Goal: Connect with others: Connect with others

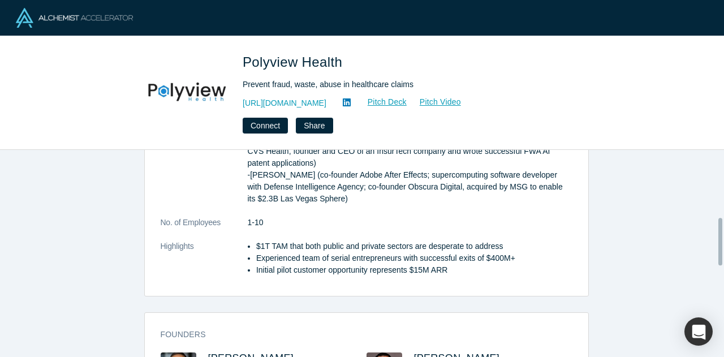
scroll to position [420, 0]
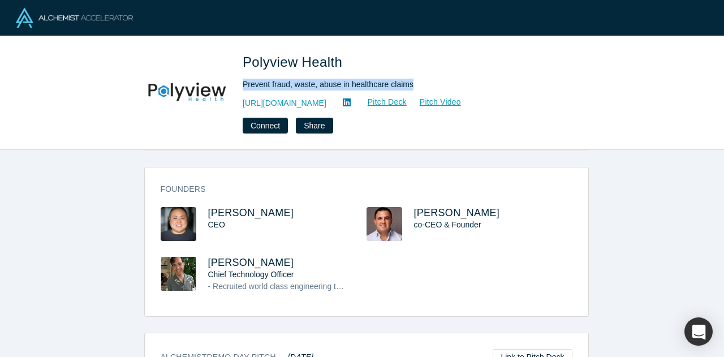
drag, startPoint x: 409, startPoint y: 88, endPoint x: 243, endPoint y: 83, distance: 165.9
click at [243, 83] on div "Prevent fraud, waste, abuse in healthcare claims" at bounding box center [401, 85] width 317 height 12
copy div "Prevent fraud, waste, abuse in healthcare claims"
drag, startPoint x: 343, startPoint y: 104, endPoint x: 243, endPoint y: 102, distance: 99.6
click at [243, 102] on div "https://www.Polyview.Health Pitch Deck Pitch Video" at bounding box center [401, 103] width 317 height 14
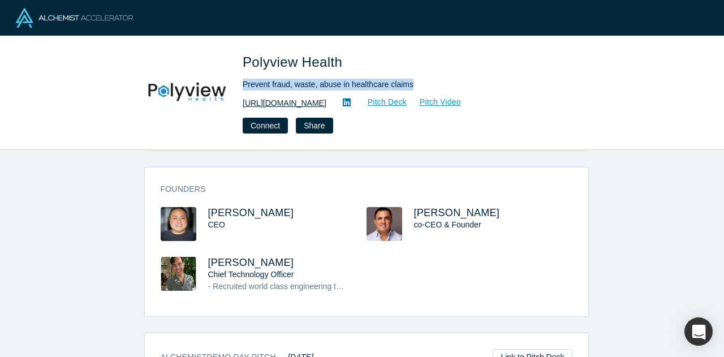
copy link "[URL][DOMAIN_NAME]"
click at [408, 98] on link "Pitch Deck" at bounding box center [381, 102] width 52 height 13
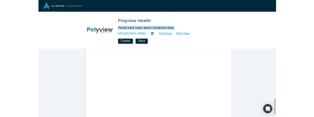
scroll to position [696, 0]
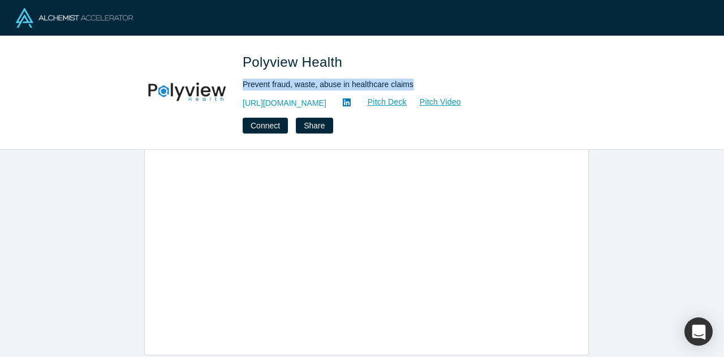
click at [192, 90] on img at bounding box center [187, 91] width 79 height 79
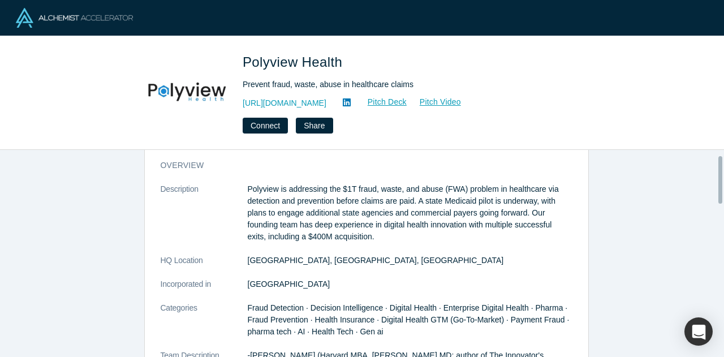
scroll to position [22, 0]
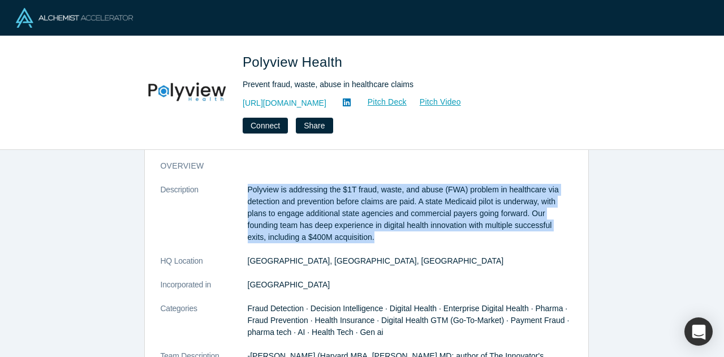
drag, startPoint x: 242, startPoint y: 188, endPoint x: 399, endPoint y: 237, distance: 164.0
click at [399, 237] on dl "Description Polyview is addressing the $1T fraud, waste, and abuse (FWA) proble…" at bounding box center [367, 362] width 412 height 357
copy dl "Polyview is addressing the $1T fraud, waste, and abuse (FWA) problem in healthc…"
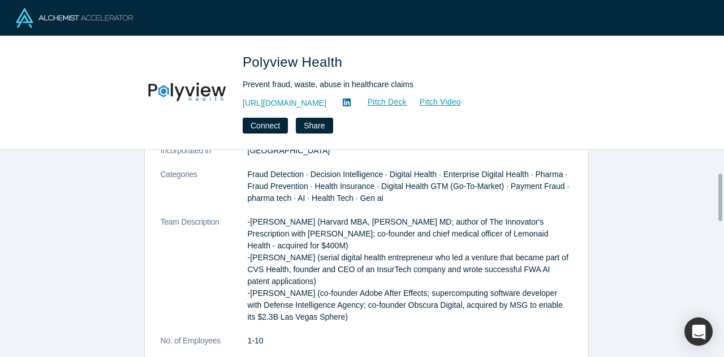
scroll to position [23, 0]
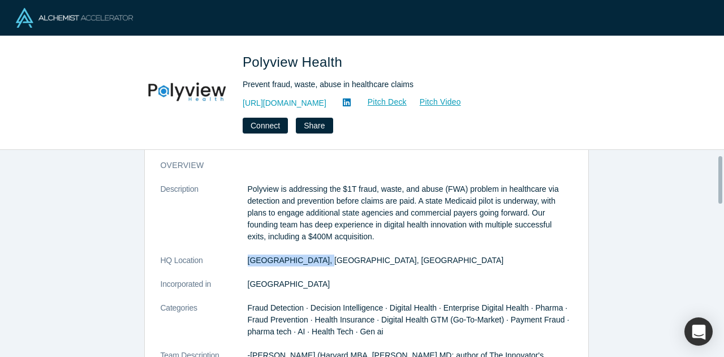
drag, startPoint x: 318, startPoint y: 260, endPoint x: 243, endPoint y: 268, distance: 75.8
click at [243, 268] on dl "Description Polyview is addressing the $1T fraud, waste, and abuse (FWA) proble…" at bounding box center [367, 361] width 412 height 357
copy dl "[GEOGRAPHIC_DATA], [GEOGRAPHIC_DATA], [GEOGRAPHIC_DATA]"
click at [243, 268] on dt "HQ Location" at bounding box center [204, 267] width 87 height 24
click at [274, 126] on button "Connect" at bounding box center [265, 126] width 45 height 16
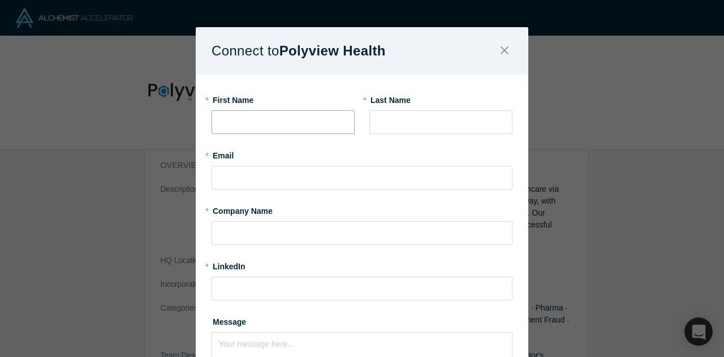
click at [276, 128] on input "text" at bounding box center [283, 122] width 143 height 24
type input "[PERSON_NAME]"
click at [444, 119] on input "text" at bounding box center [441, 122] width 143 height 24
type input "[PERSON_NAME]"
click at [384, 177] on input "text" at bounding box center [362, 178] width 301 height 24
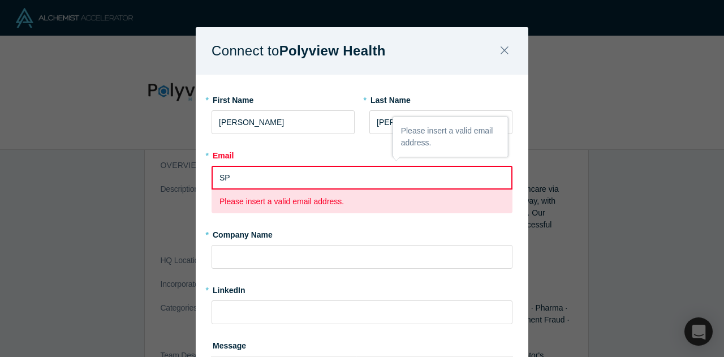
type input "[EMAIL_ADDRESS][DOMAIN_NAME]"
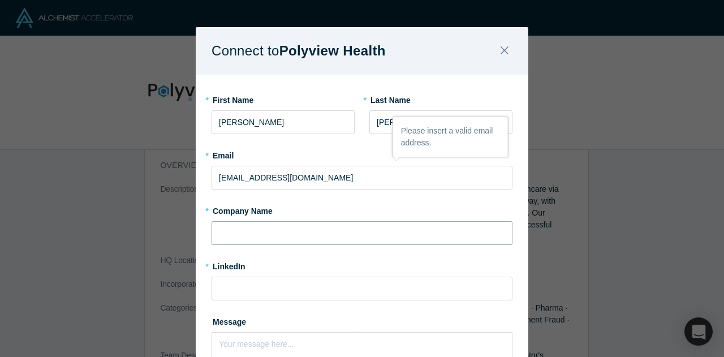
click at [286, 228] on input "text" at bounding box center [362, 233] width 301 height 24
type input "a"
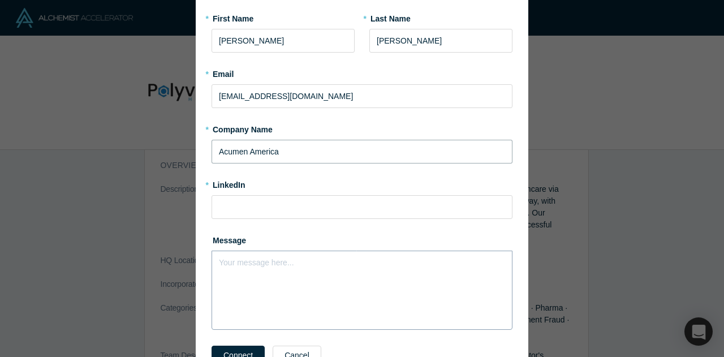
type input "Acumen America"
click at [260, 268] on div "Your message here..." at bounding box center [362, 290] width 301 height 79
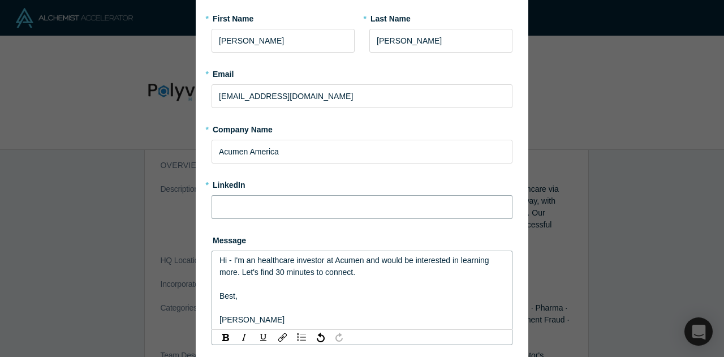
click at [243, 212] on input at bounding box center [362, 207] width 301 height 24
paste input "[DOMAIN_NAME][URL][PERSON_NAME]"
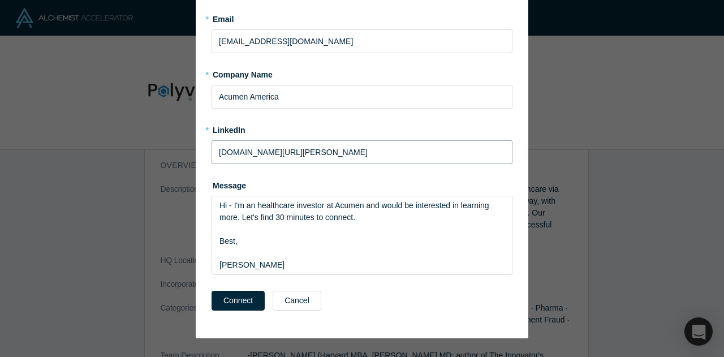
scroll to position [144, 0]
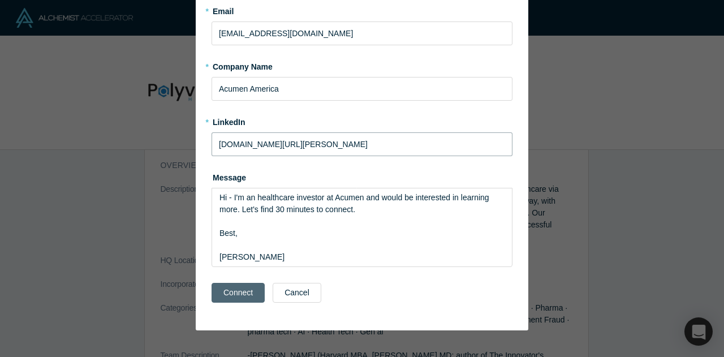
type input "[DOMAIN_NAME][URL][PERSON_NAME]"
click at [218, 293] on button "Connect" at bounding box center [238, 293] width 53 height 20
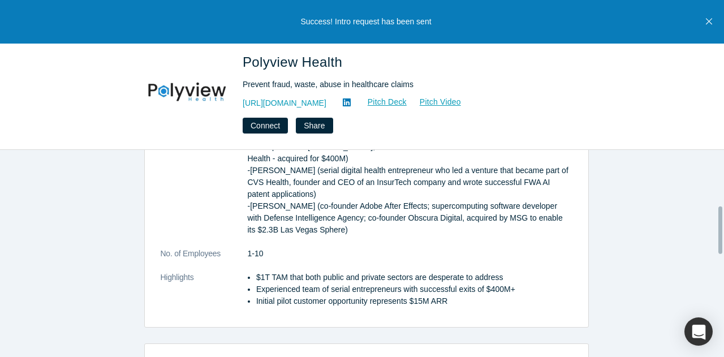
scroll to position [244, 0]
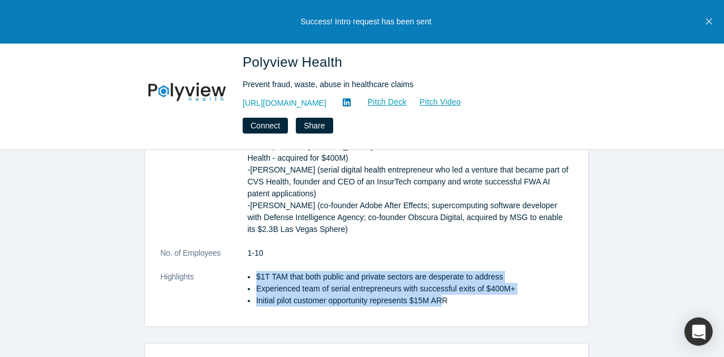
drag, startPoint x: 439, startPoint y: 287, endPoint x: 247, endPoint y: 267, distance: 192.9
click at [248, 271] on ul "$1T TAM that both public and private sectors are desperate to address Experienc…" at bounding box center [410, 289] width 325 height 36
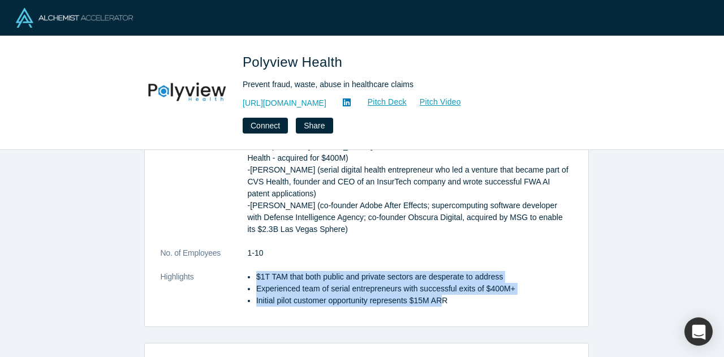
copy ul "$1T TAM that both public and private sectors are desperate to address Experienc…"
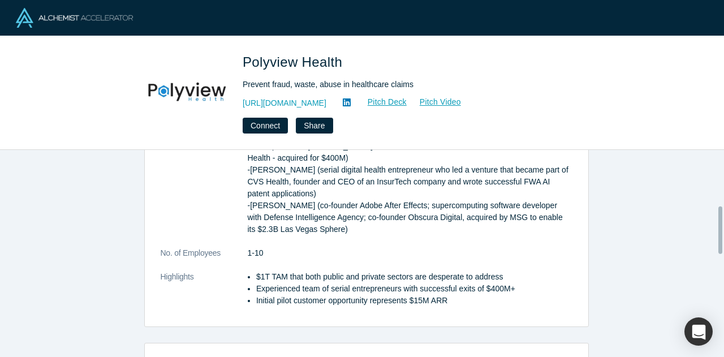
click at [457, 295] on li "Initial pilot customer opportunity represents $15M ARR" at bounding box center [414, 301] width 316 height 12
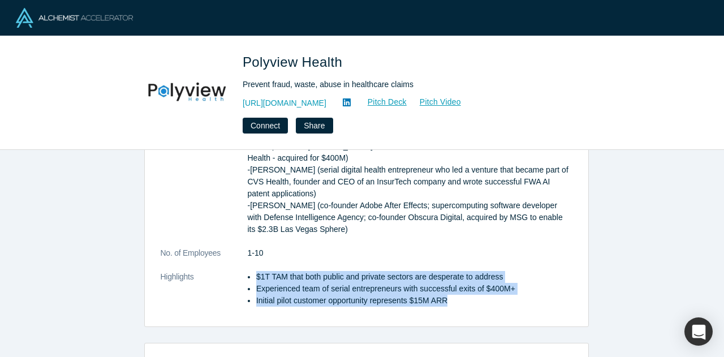
drag, startPoint x: 451, startPoint y: 288, endPoint x: 250, endPoint y: 265, distance: 202.1
click at [250, 271] on ul "$1T TAM that both public and private sectors are desperate to address Experienc…" at bounding box center [410, 289] width 325 height 36
copy ul "$1T TAM that both public and private sectors are desperate to address Experienc…"
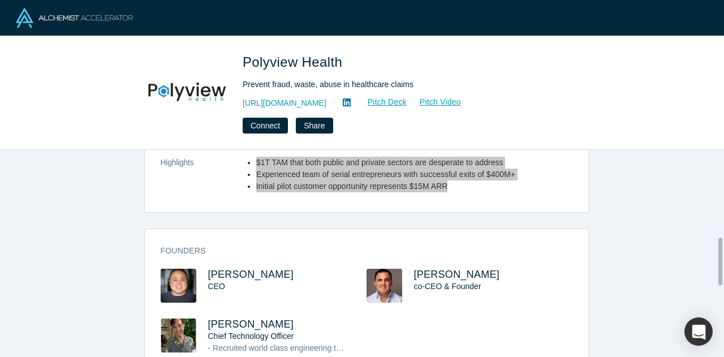
scroll to position [383, 0]
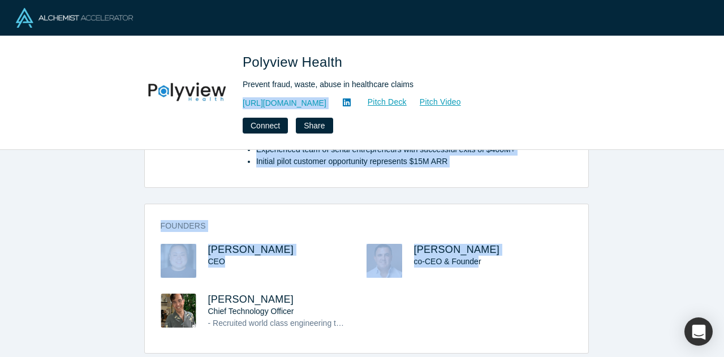
drag, startPoint x: 473, startPoint y: 261, endPoint x: 885, endPoint y: 68, distance: 454.7
click at [724, 68] on html "Polyview Health Prevent fraud, waste, abuse in healthcare claims [URL][DOMAIN_N…" at bounding box center [362, 178] width 724 height 357
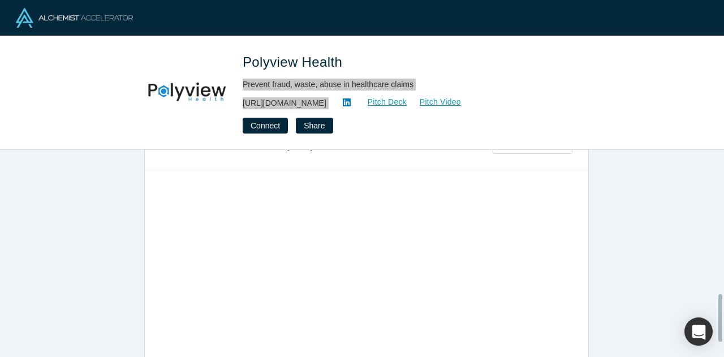
scroll to position [630, 0]
